Goal: Information Seeking & Learning: Find specific fact

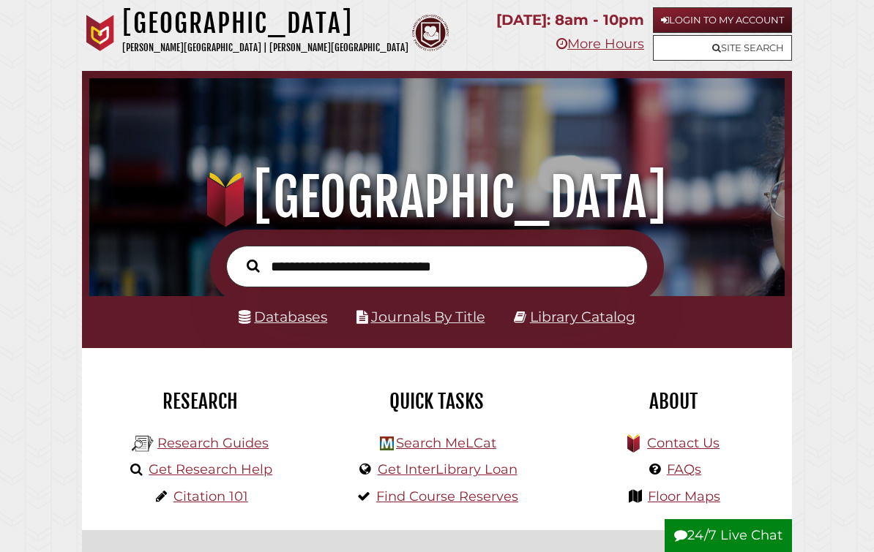
scroll to position [13, 0]
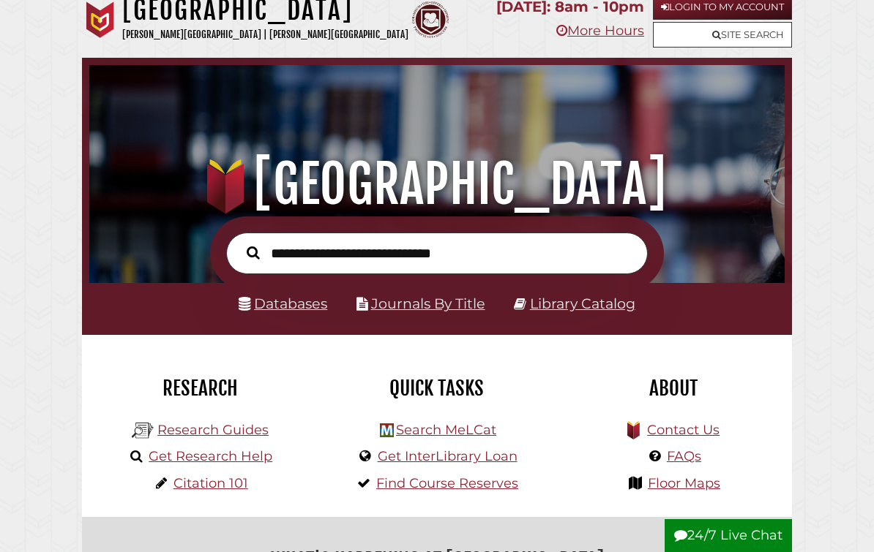
click at [306, 312] on link "Databases" at bounding box center [283, 304] width 89 height 17
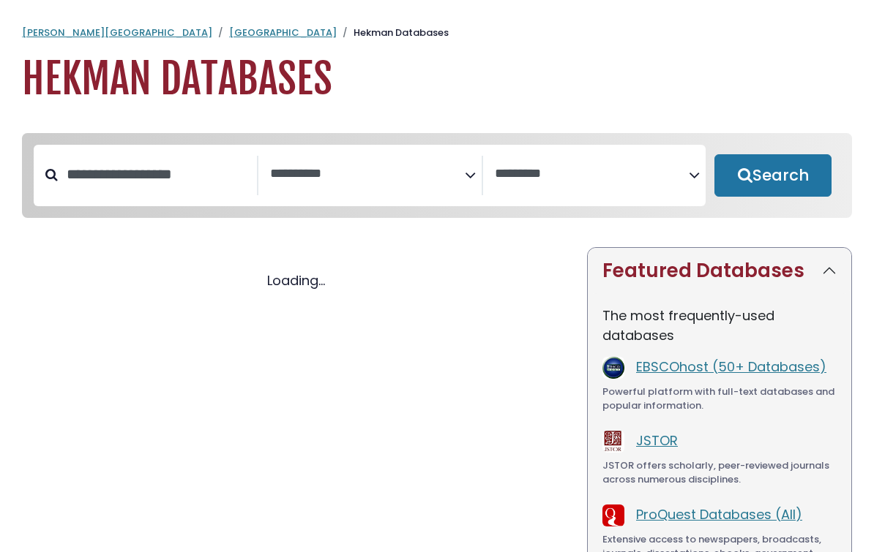
select select "Database Subject Filter"
select select "Database Vendors Filter"
select select "Database Subject Filter"
select select "Database Vendors Filter"
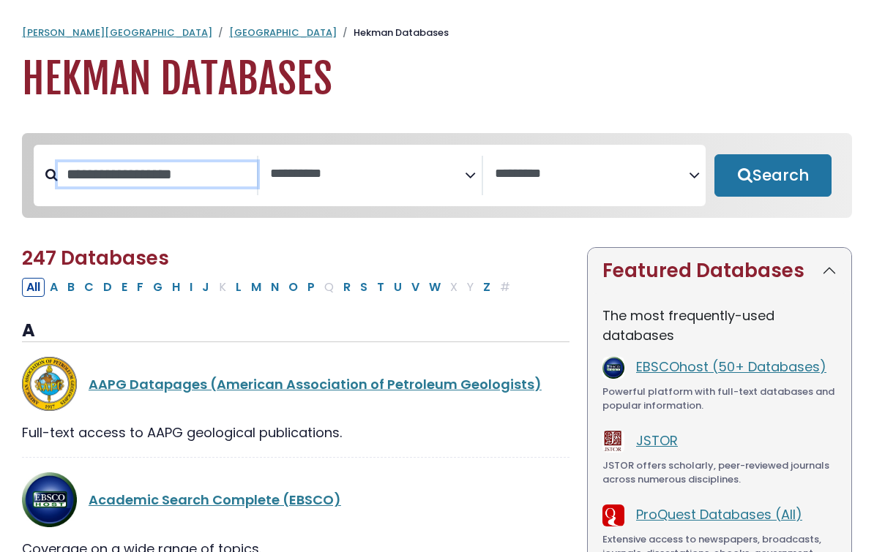
click at [204, 172] on input "Search database by title or keyword" at bounding box center [157, 174] width 199 height 24
type input "*"
type input "**********"
click at [773, 176] on button "Search" at bounding box center [772, 175] width 117 height 42
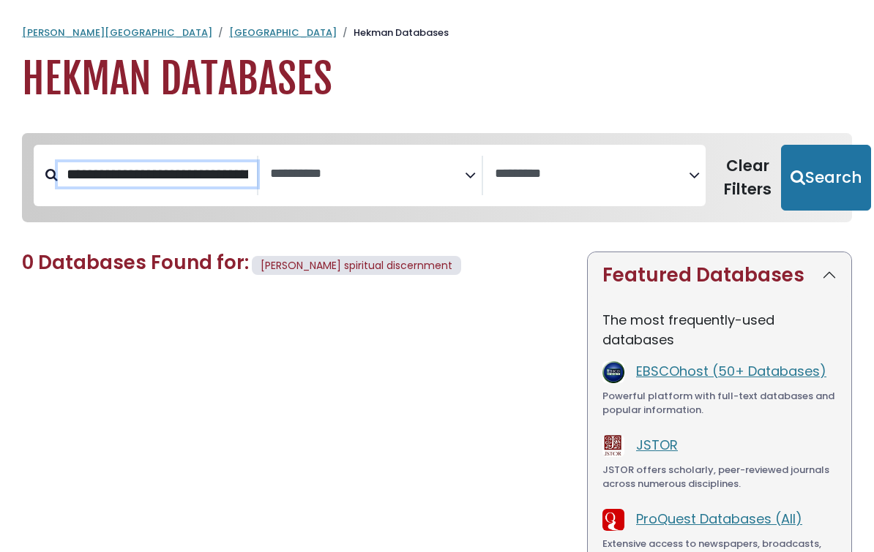
select select "Database Subject Filter"
select select "Database Vendors Filter"
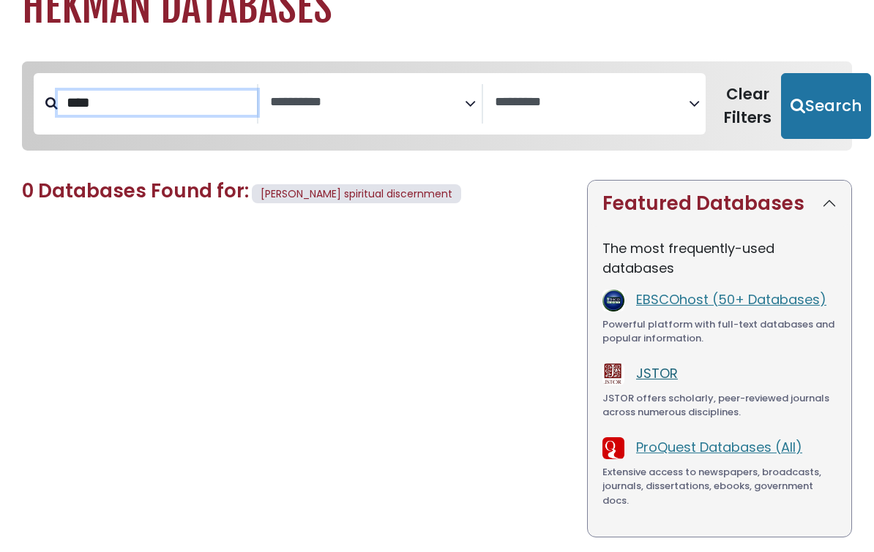
type input "****"
click at [661, 372] on link "JSTOR" at bounding box center [657, 374] width 42 height 18
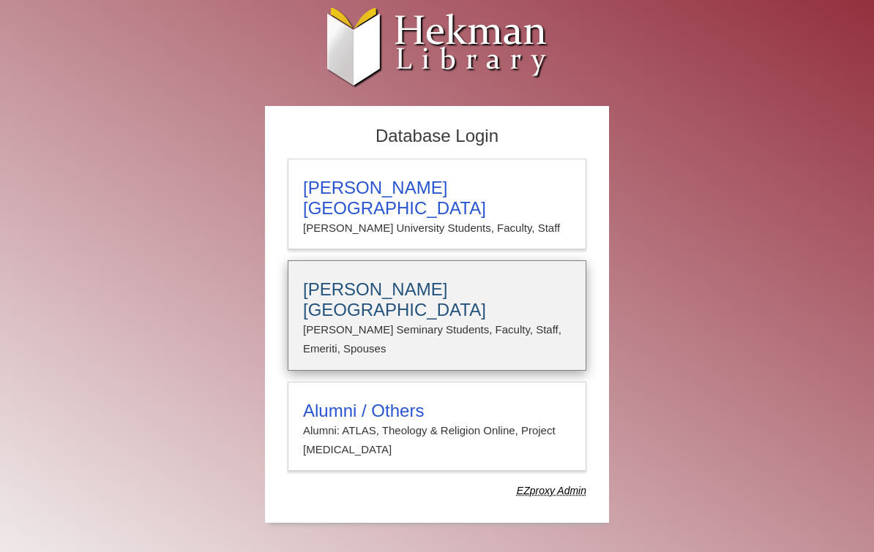
click at [467, 280] on h3 "Calvin Theological Seminary" at bounding box center [437, 299] width 268 height 41
